Goal: Task Accomplishment & Management: Use online tool/utility

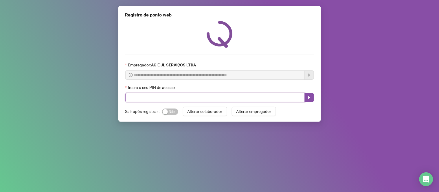
click at [165, 95] on input "text" at bounding box center [215, 97] width 180 height 9
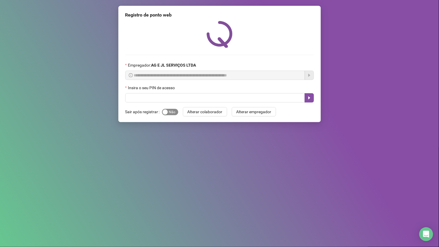
click at [171, 110] on span "Sim Não" at bounding box center [170, 112] width 16 height 6
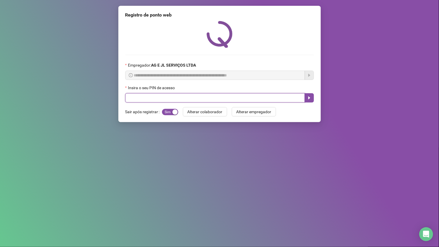
click at [186, 100] on input "text" at bounding box center [215, 97] width 180 height 9
type input "****"
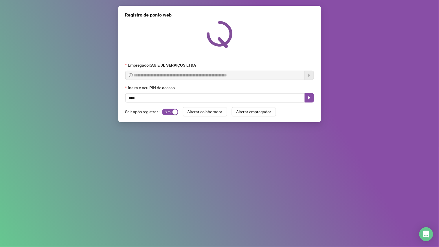
click at [197, 107] on div "**********" at bounding box center [219, 64] width 202 height 116
click at [309, 96] on icon "caret-right" at bounding box center [309, 97] width 5 height 5
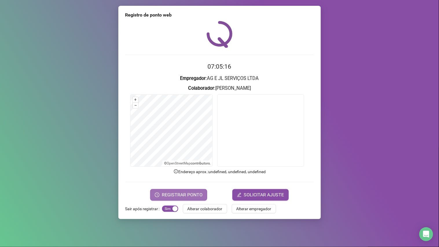
click at [191, 192] on span "REGISTRAR PONTO" at bounding box center [182, 194] width 41 height 7
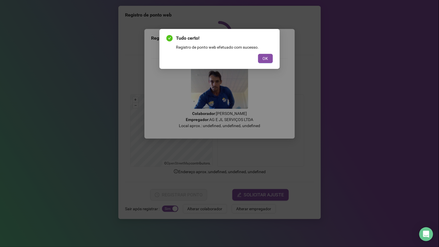
drag, startPoint x: 263, startPoint y: 54, endPoint x: 275, endPoint y: 55, distance: 11.9
click at [275, 55] on div "Tudo certo! Registro de ponto web efetuado com sucesso. OK" at bounding box center [219, 49] width 120 height 40
click at [270, 60] on button "OK" at bounding box center [265, 58] width 15 height 9
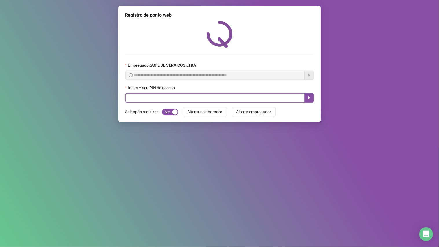
click at [240, 100] on input "text" at bounding box center [215, 97] width 180 height 9
type input "****"
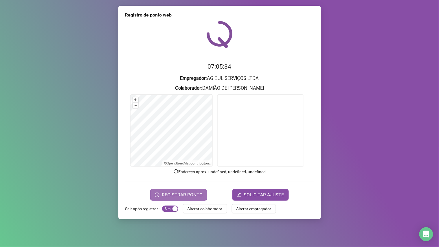
click at [196, 192] on span "REGISTRAR PONTO" at bounding box center [182, 194] width 41 height 7
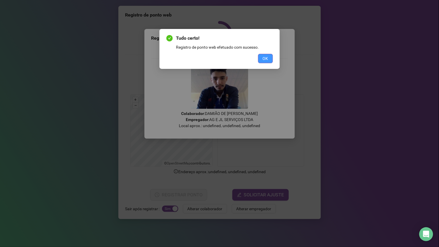
click at [269, 58] on button "OK" at bounding box center [265, 58] width 15 height 9
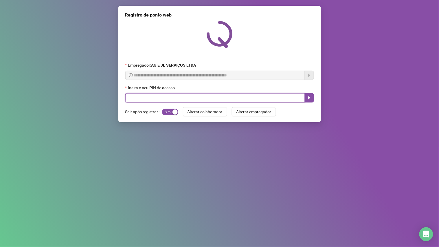
click at [216, 97] on input "text" at bounding box center [215, 97] width 180 height 9
type input "**"
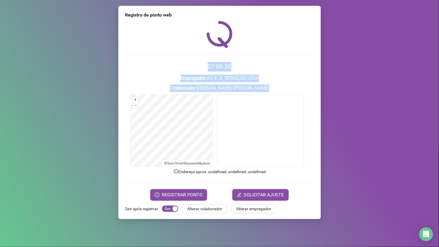
drag, startPoint x: 438, startPoint y: 53, endPoint x: 435, endPoint y: 117, distance: 64.0
click at [438, 141] on div "Registro de ponto web 07:06:30 Empregador : AG E JL SERVIÇOS LTDA Colaborador :…" at bounding box center [219, 123] width 439 height 247
drag, startPoint x: 438, startPoint y: 47, endPoint x: 437, endPoint y: 131, distance: 84.1
click at [437, 143] on div "Registro de ponto web 07:06:31 Empregador : AG E JL SERVIÇOS LTDA Colaborador :…" at bounding box center [219, 123] width 439 height 247
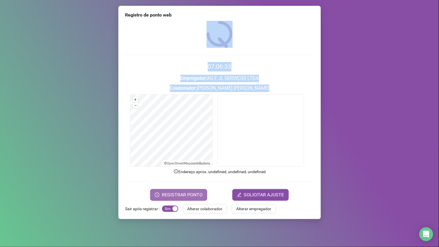
click at [192, 192] on span "REGISTRAR PONTO" at bounding box center [182, 194] width 41 height 7
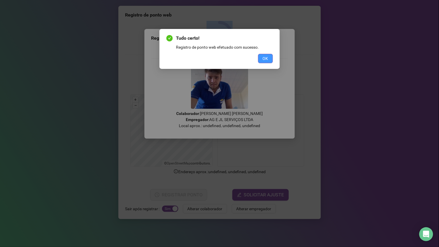
click at [266, 58] on span "OK" at bounding box center [265, 58] width 5 height 6
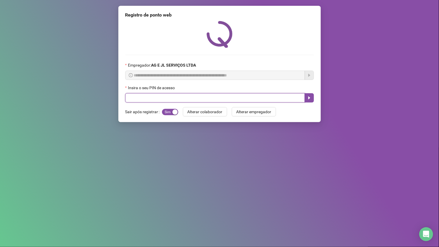
click at [141, 99] on input "text" at bounding box center [215, 97] width 180 height 9
type input "*****"
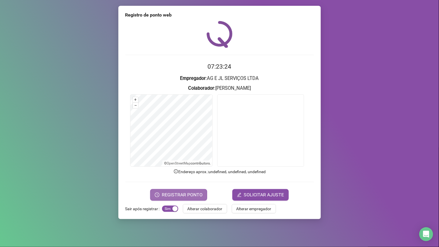
click at [160, 192] on button "REGISTRAR PONTO" at bounding box center [178, 195] width 57 height 12
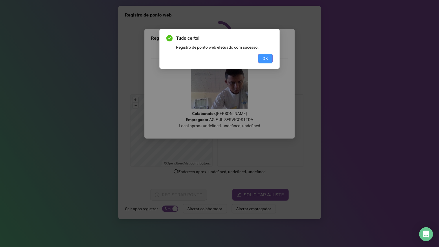
click at [261, 58] on button "OK" at bounding box center [265, 58] width 15 height 9
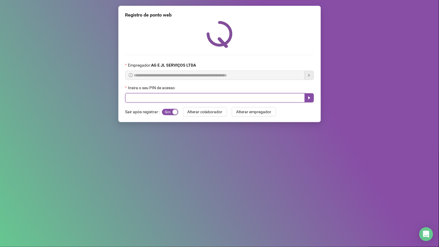
click at [249, 97] on input "text" at bounding box center [215, 97] width 180 height 9
